Goal: Information Seeking & Learning: Learn about a topic

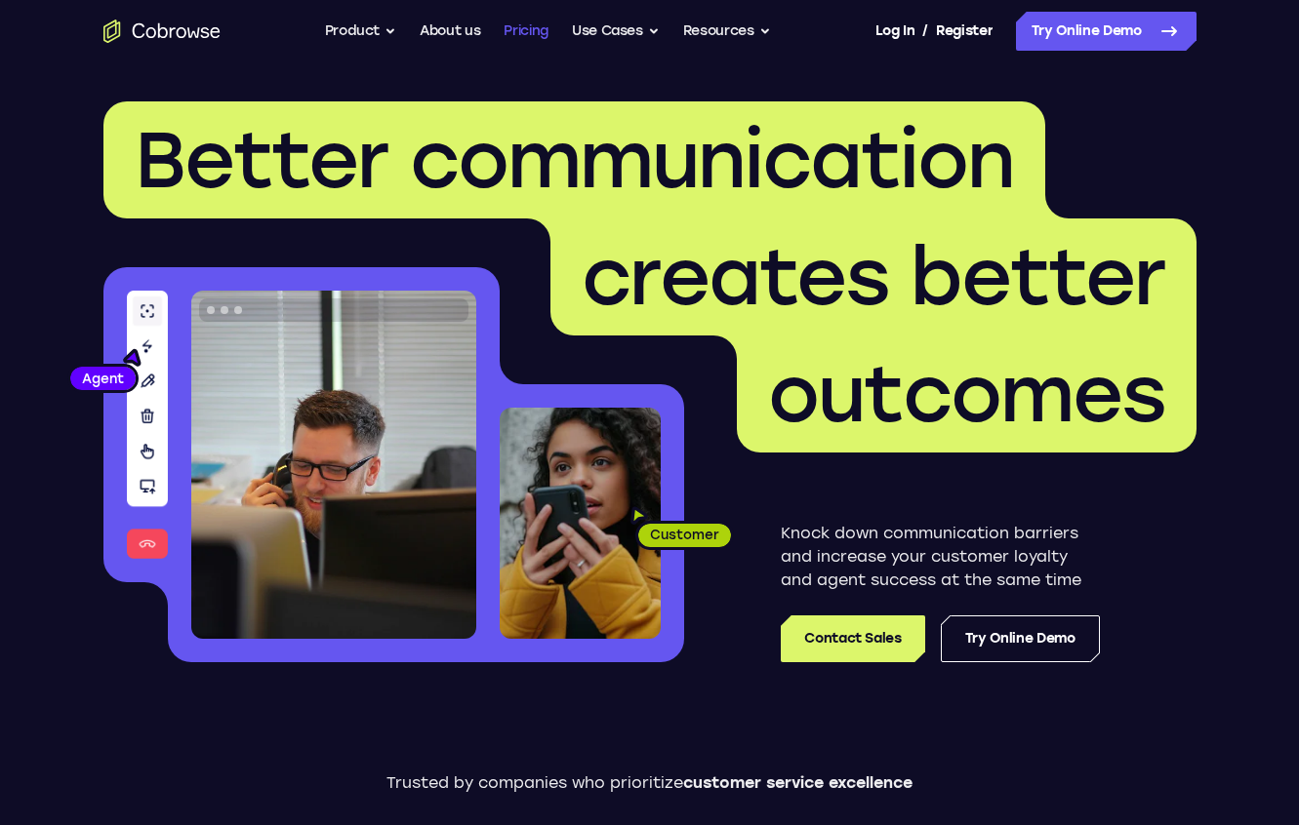
click at [534, 33] on link "Pricing" at bounding box center [525, 31] width 45 height 39
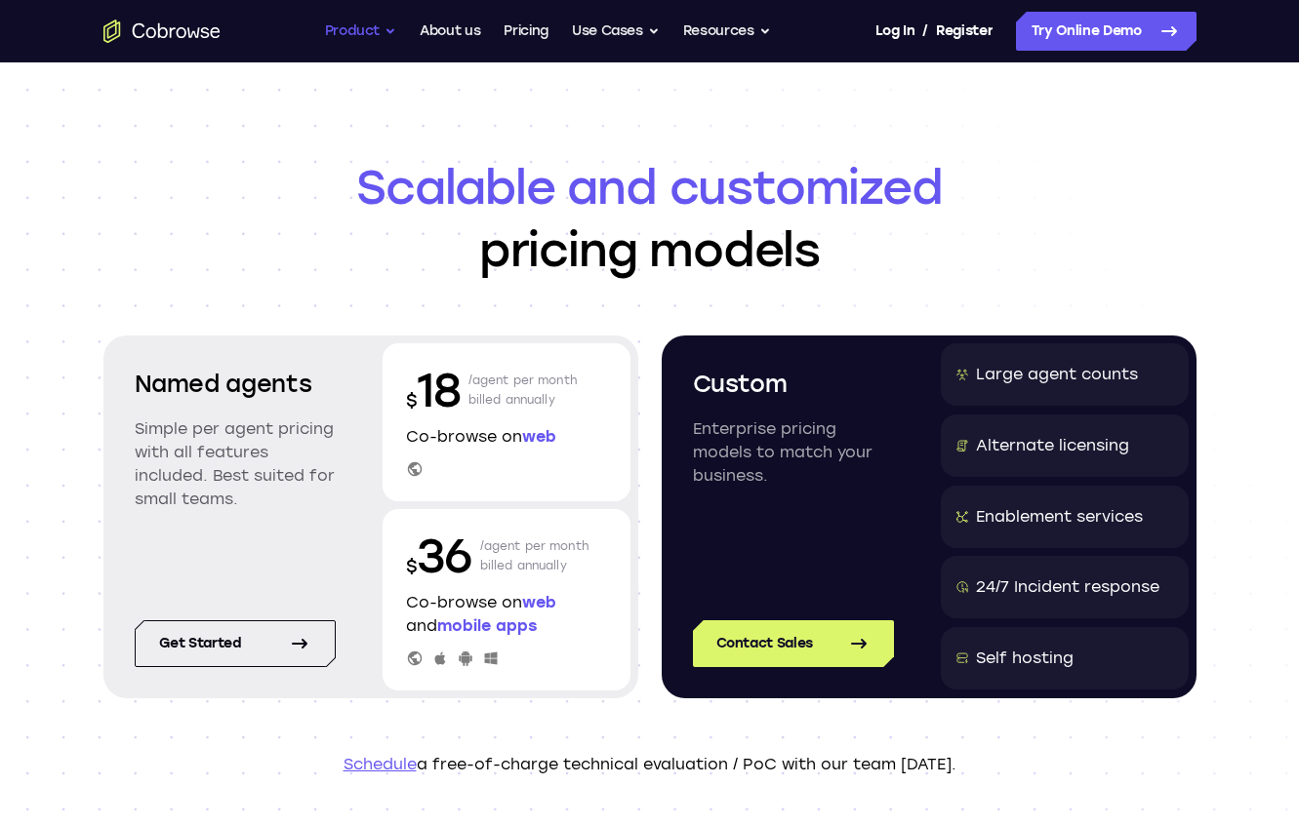
click at [360, 36] on button "Product" at bounding box center [361, 31] width 72 height 39
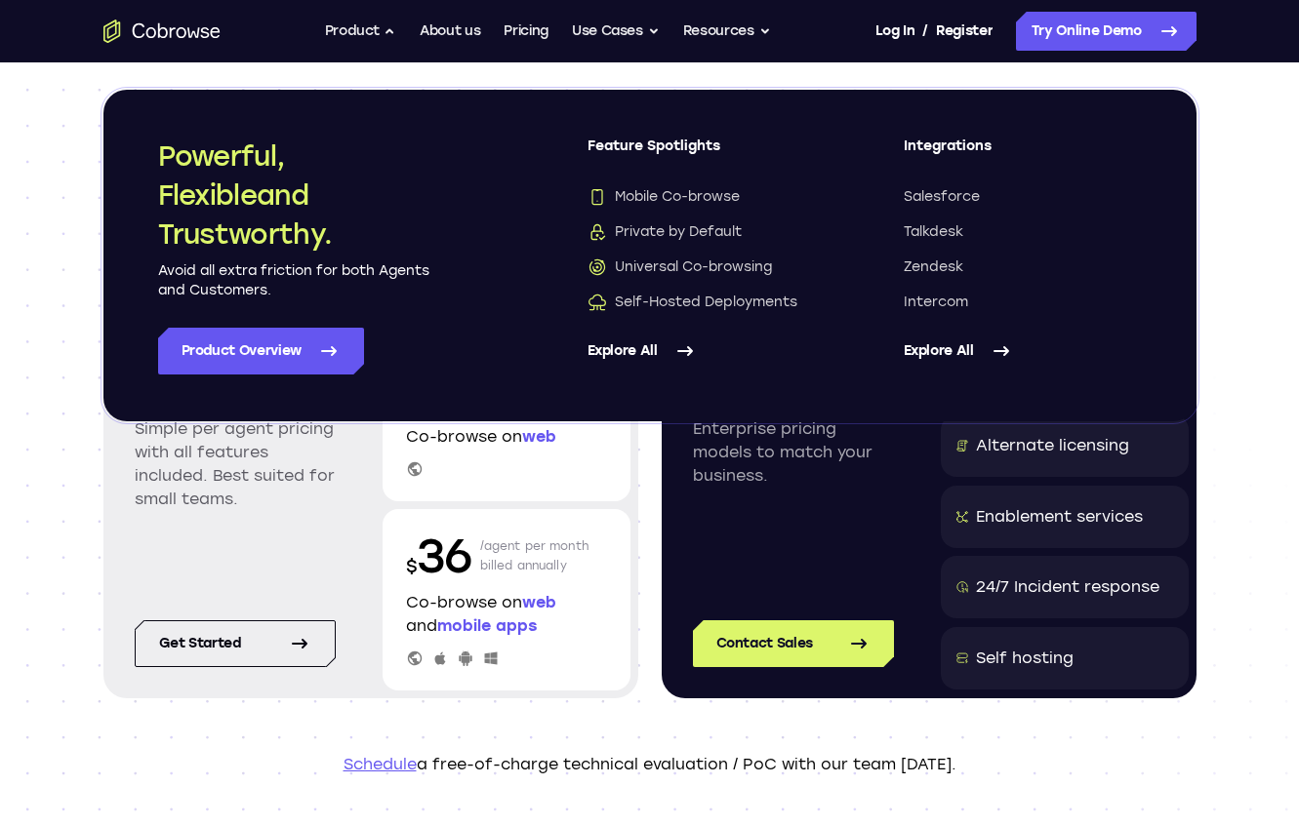
click at [187, 38] on icon "Go to the home page" at bounding box center [161, 31] width 117 height 23
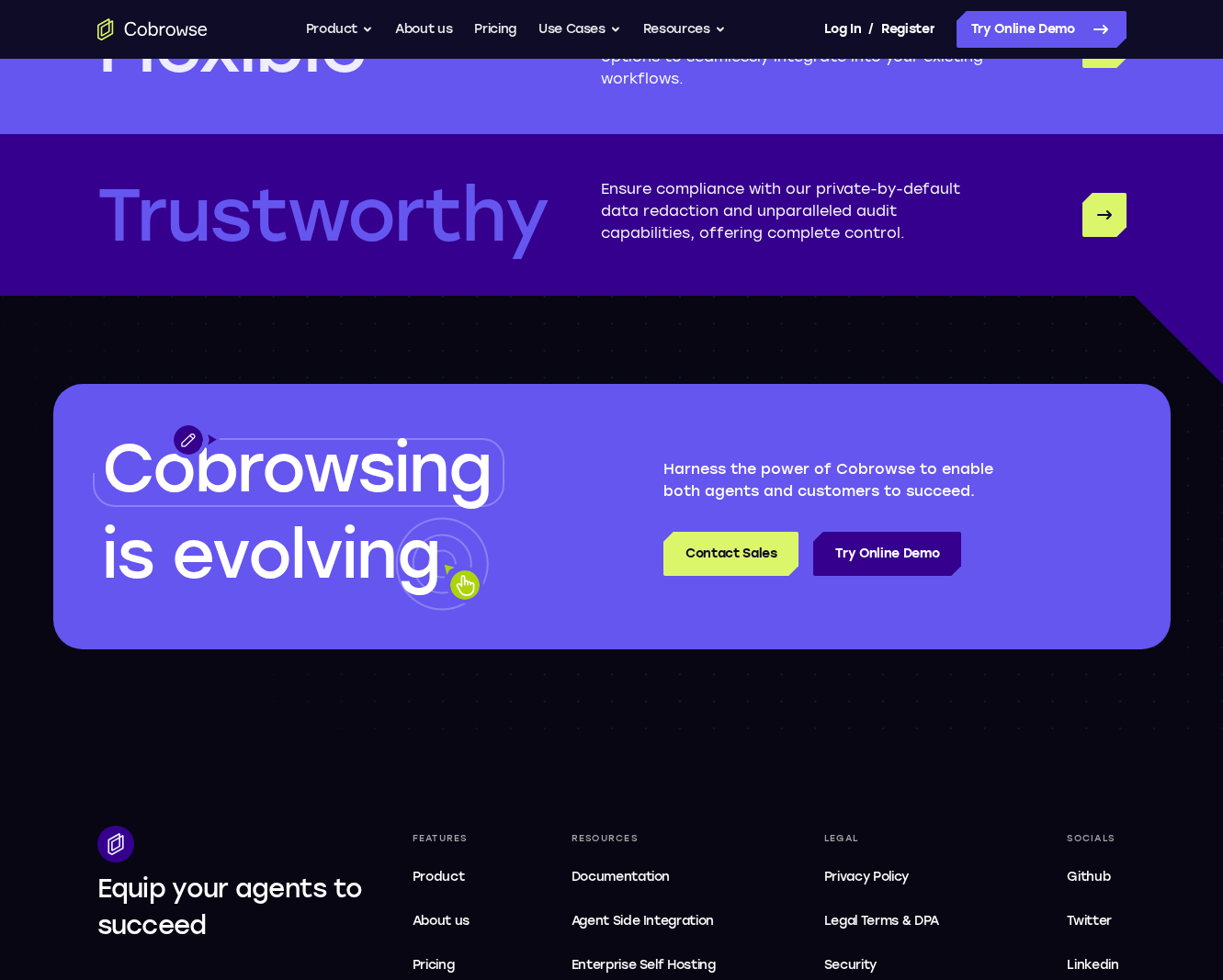
scroll to position [5052, 0]
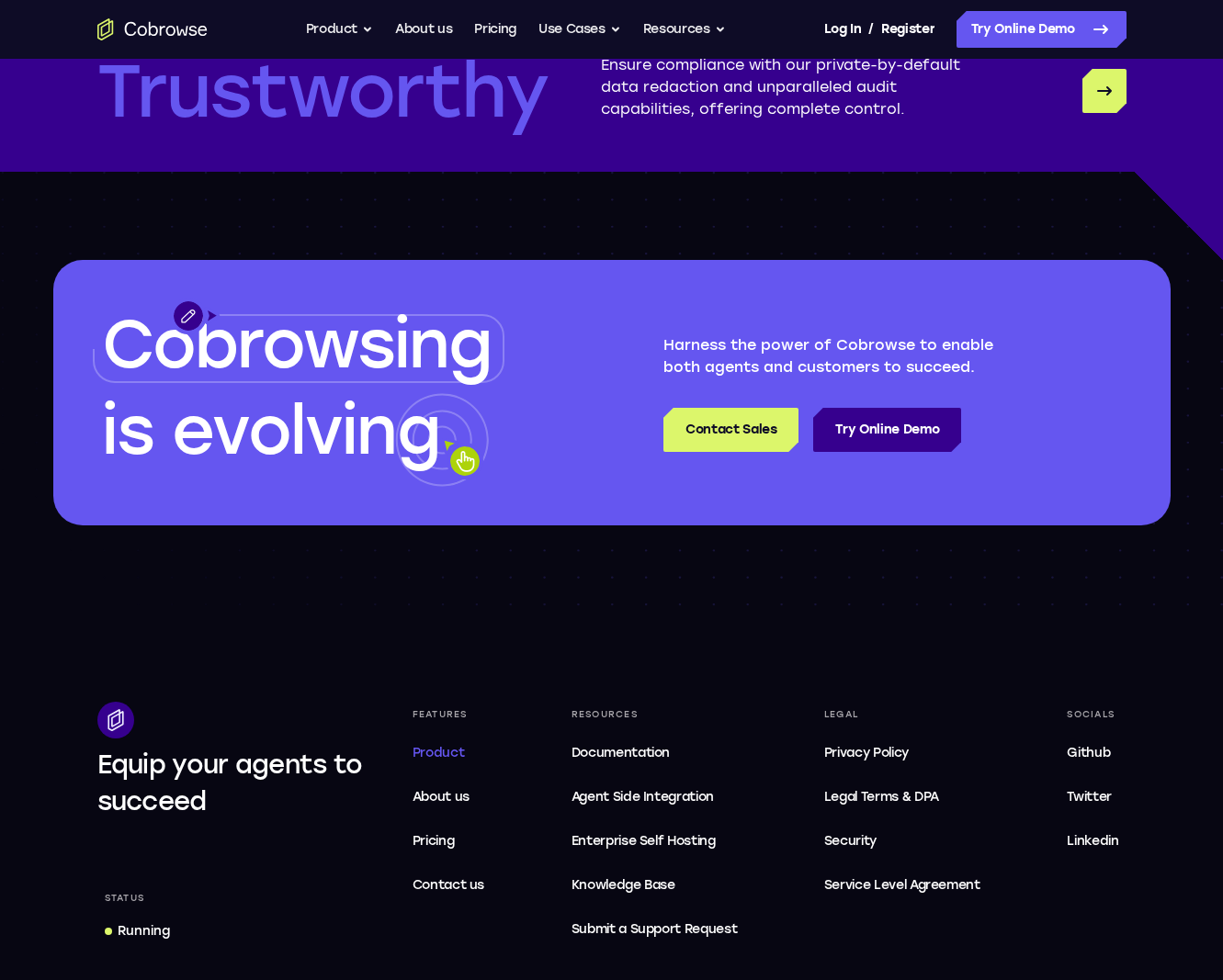
click at [450, 754] on span "Product" at bounding box center [439, 752] width 53 height 16
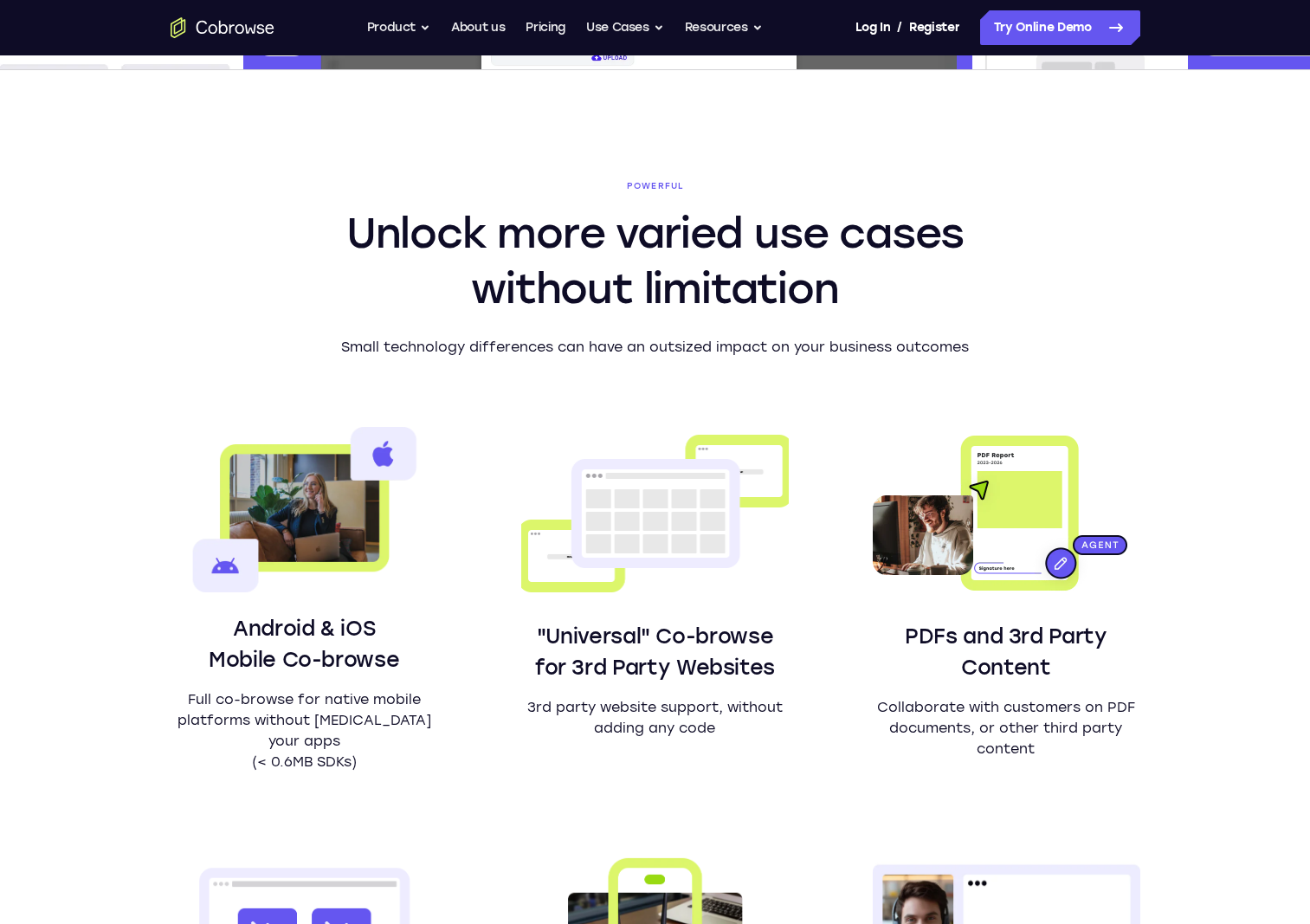
scroll to position [519, 0]
